Goal: Task Accomplishment & Management: Manage account settings

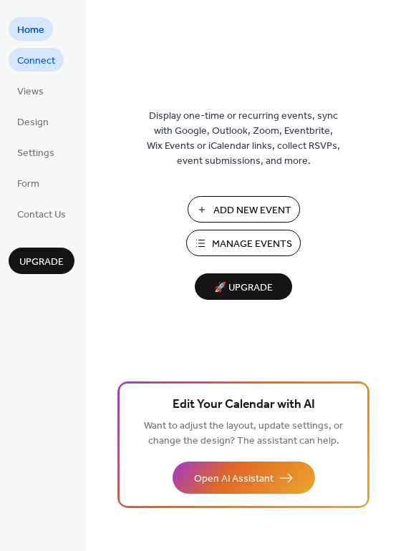
click at [34, 57] on span "Connect" at bounding box center [36, 61] width 38 height 15
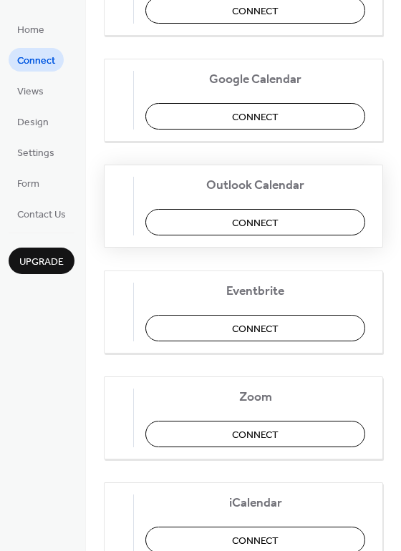
scroll to position [239, 0]
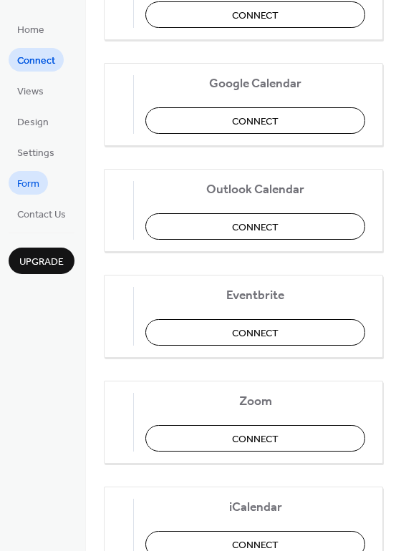
click at [37, 183] on span "Form" at bounding box center [28, 184] width 22 height 15
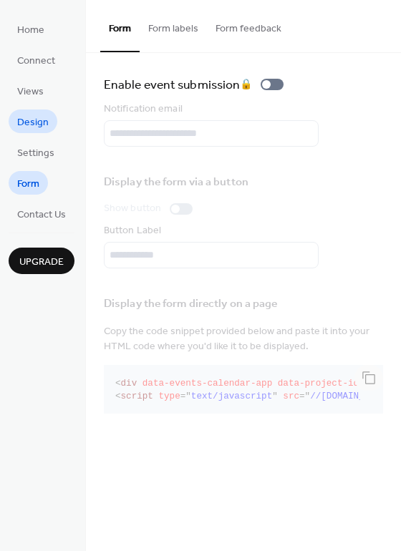
click at [44, 128] on span "Design" at bounding box center [32, 122] width 31 height 15
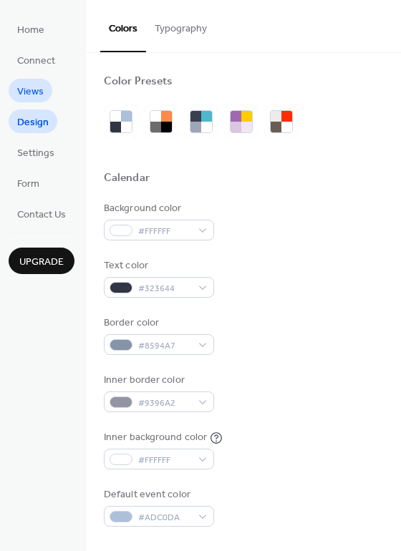
click at [37, 94] on span "Views" at bounding box center [30, 91] width 26 height 15
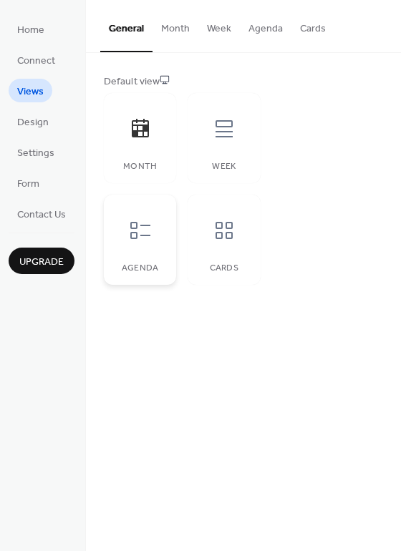
click at [154, 228] on div at bounding box center [140, 230] width 43 height 43
click at [164, 31] on button "Month" at bounding box center [175, 25] width 46 height 51
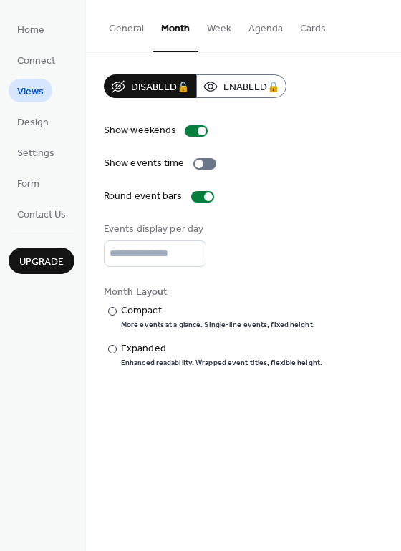
click at [220, 28] on button "Week" at bounding box center [219, 25] width 42 height 51
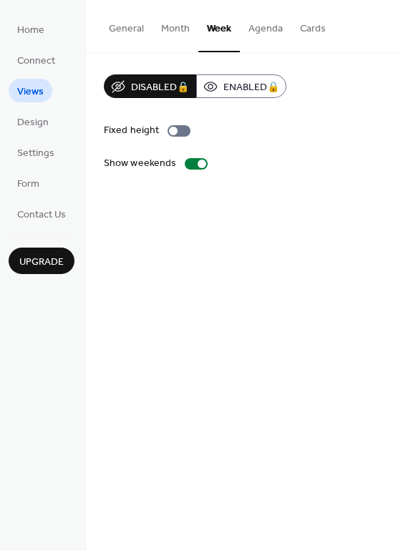
click at [175, 32] on button "Month" at bounding box center [175, 25] width 46 height 51
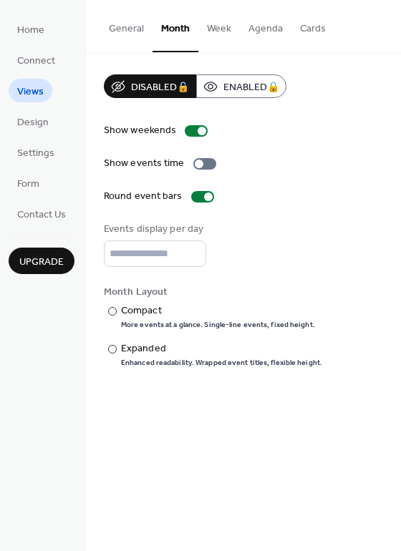
click at [140, 31] on button "General" at bounding box center [126, 25] width 52 height 51
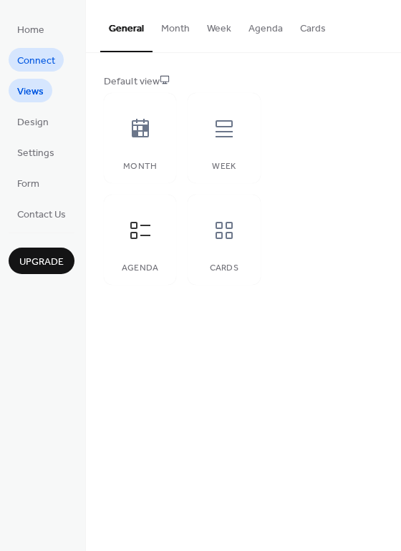
click at [49, 62] on span "Connect" at bounding box center [36, 61] width 38 height 15
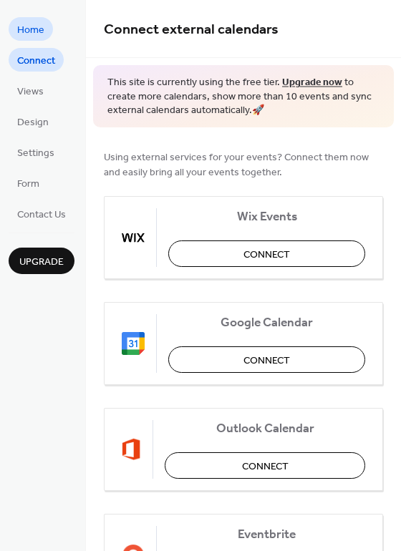
click at [42, 31] on span "Home" at bounding box center [30, 30] width 27 height 15
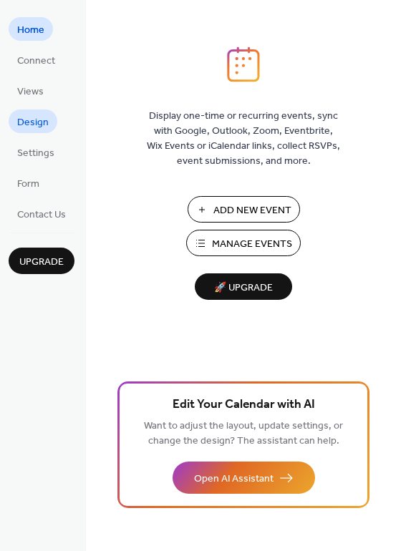
click at [33, 125] on span "Design" at bounding box center [32, 122] width 31 height 15
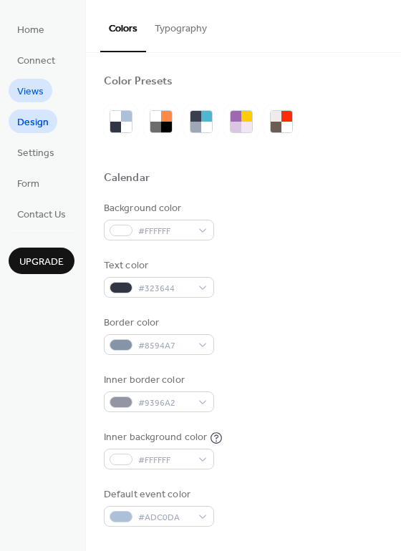
click at [35, 84] on span "Views" at bounding box center [30, 91] width 26 height 15
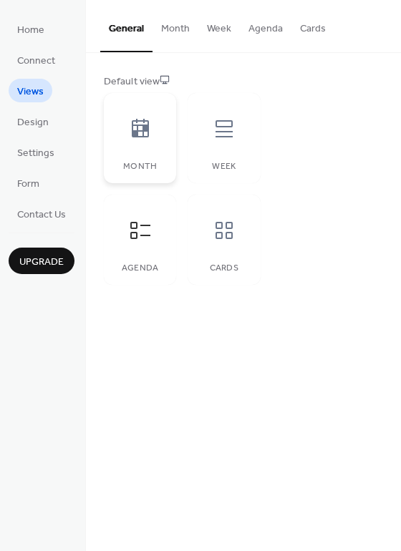
click at [164, 143] on div "Month" at bounding box center [140, 138] width 72 height 90
